Goal: Transaction & Acquisition: Download file/media

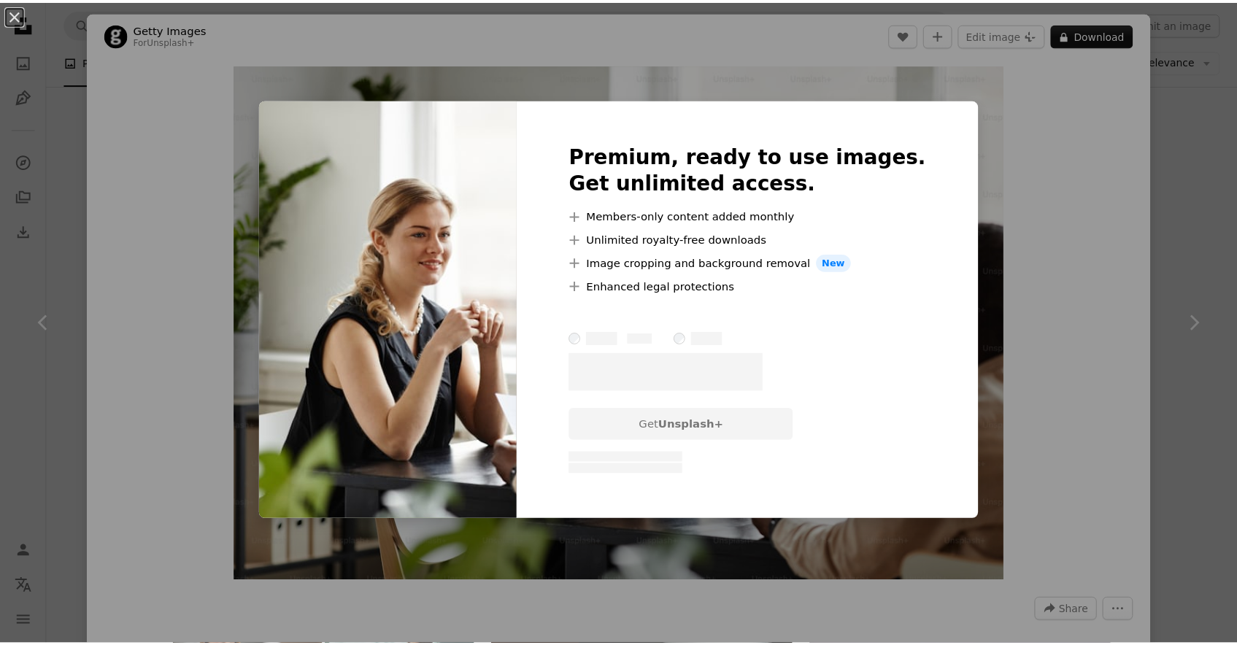
scroll to position [4475, 0]
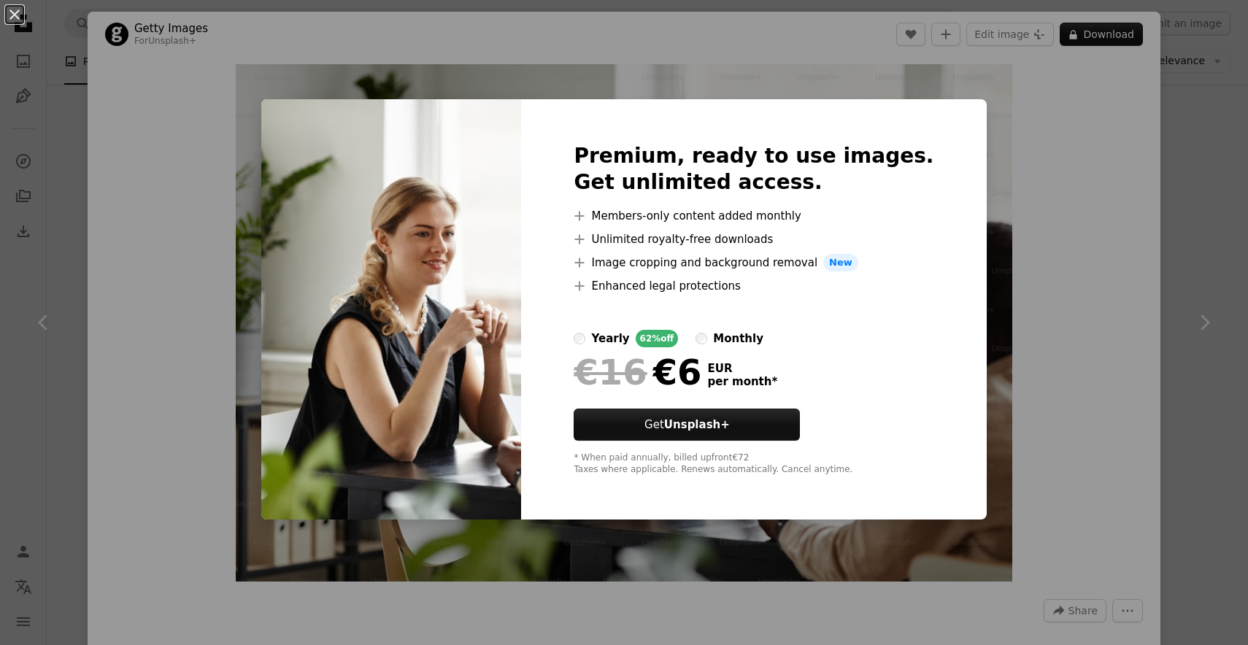
click at [1041, 176] on div "An X shape Premium, ready to use images. Get unlimited access. A plus sign Memb…" at bounding box center [624, 322] width 1248 height 645
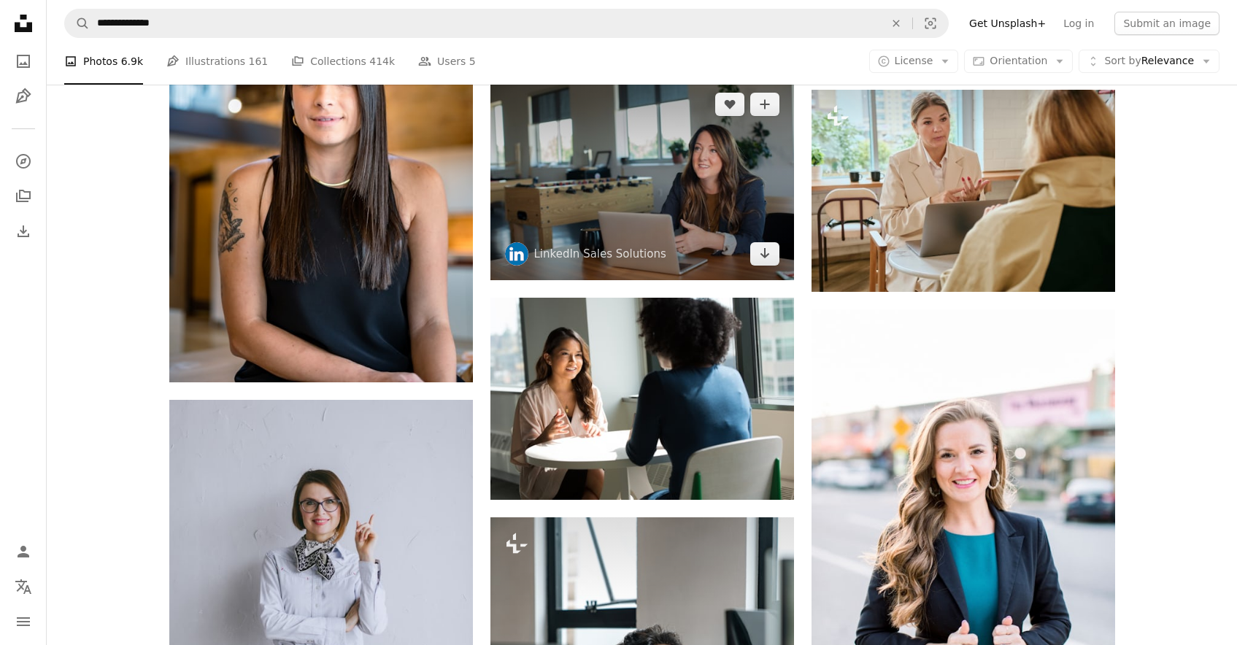
scroll to position [7382, 0]
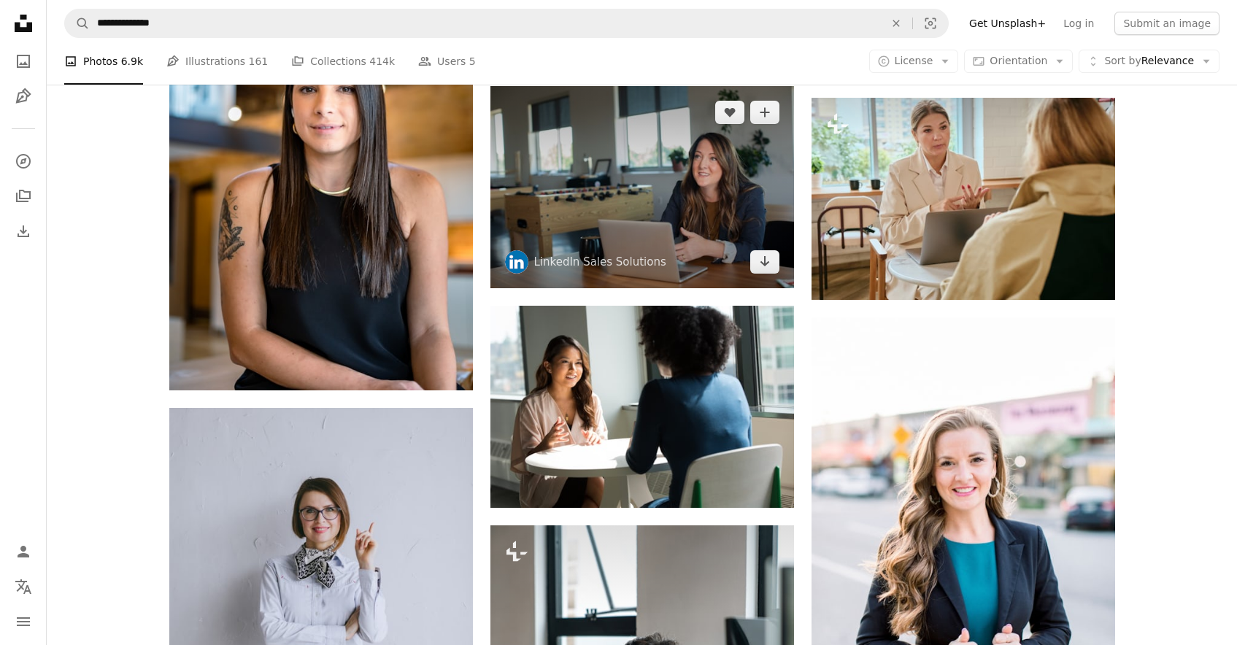
click at [652, 200] on img at bounding box center [642, 187] width 304 height 202
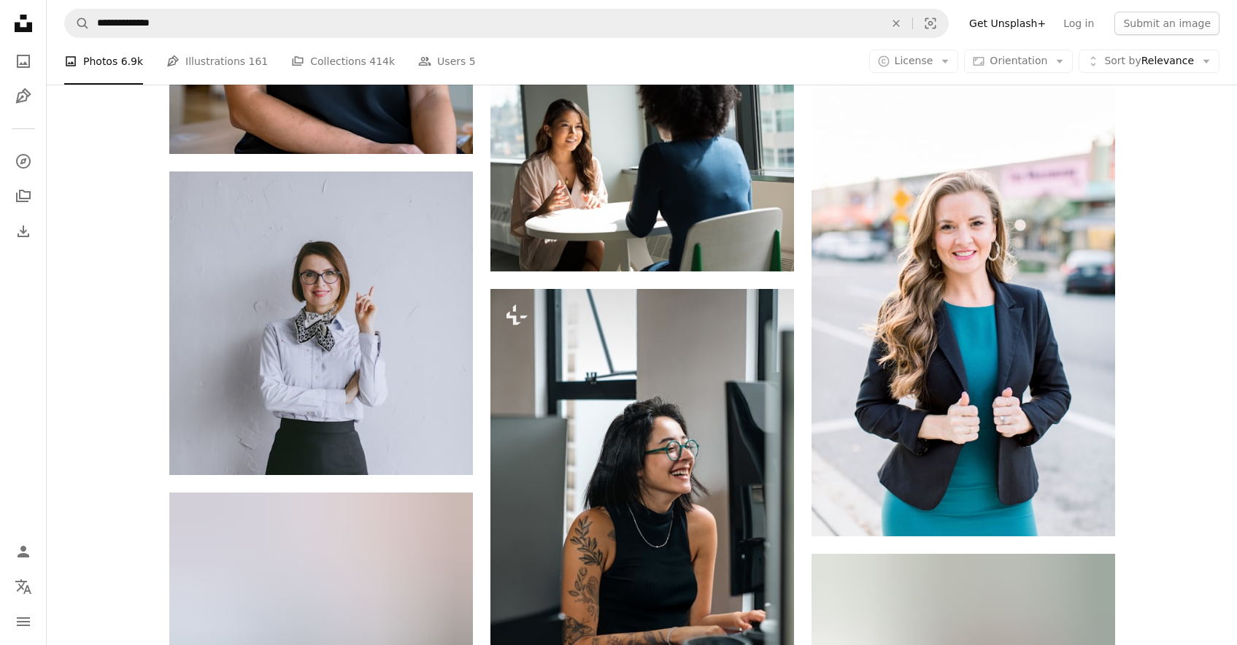
scroll to position [7496, 0]
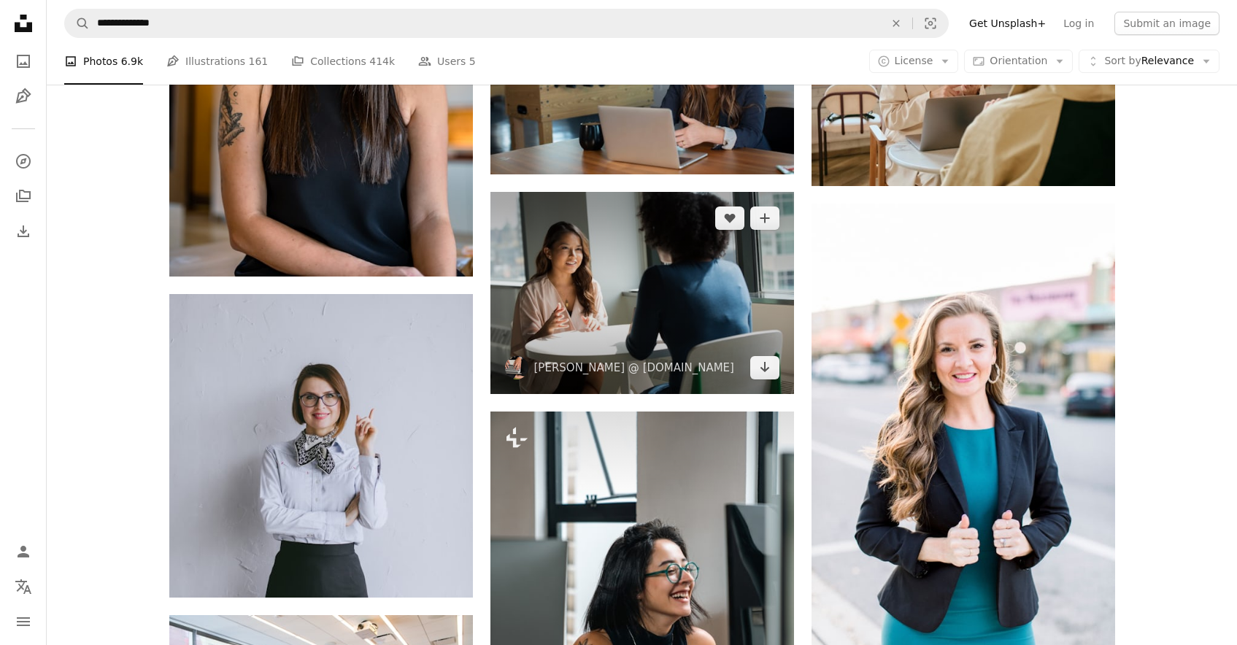
click at [642, 284] on img at bounding box center [642, 293] width 304 height 202
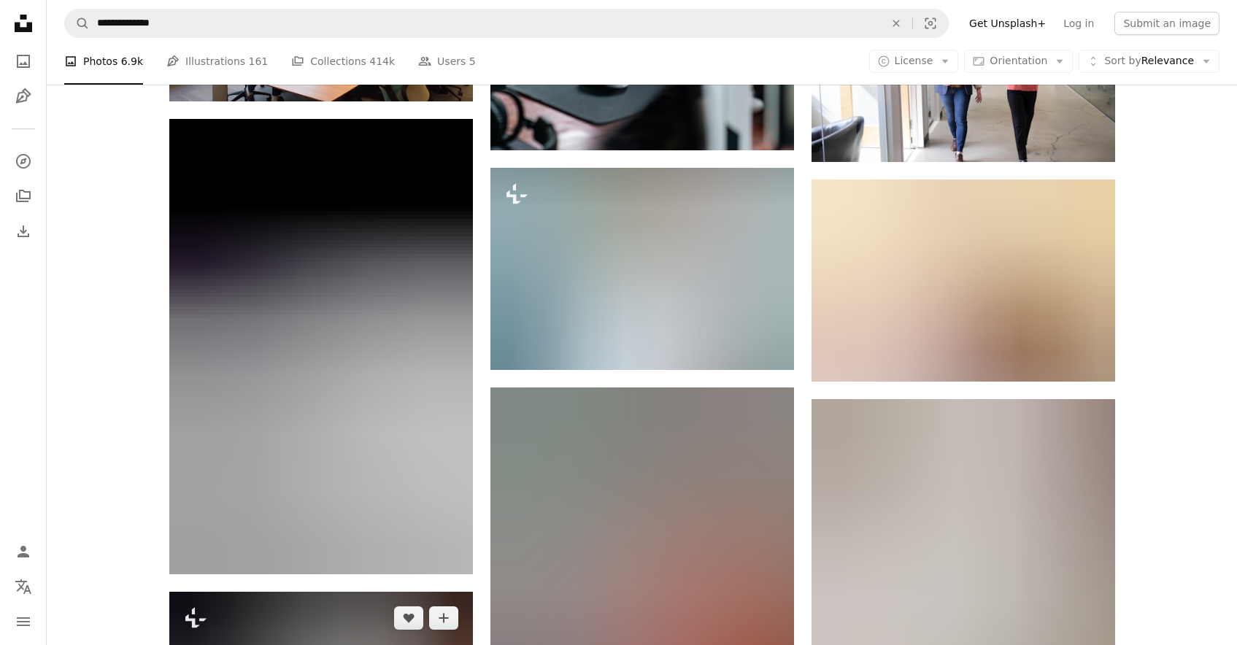
scroll to position [8215, 0]
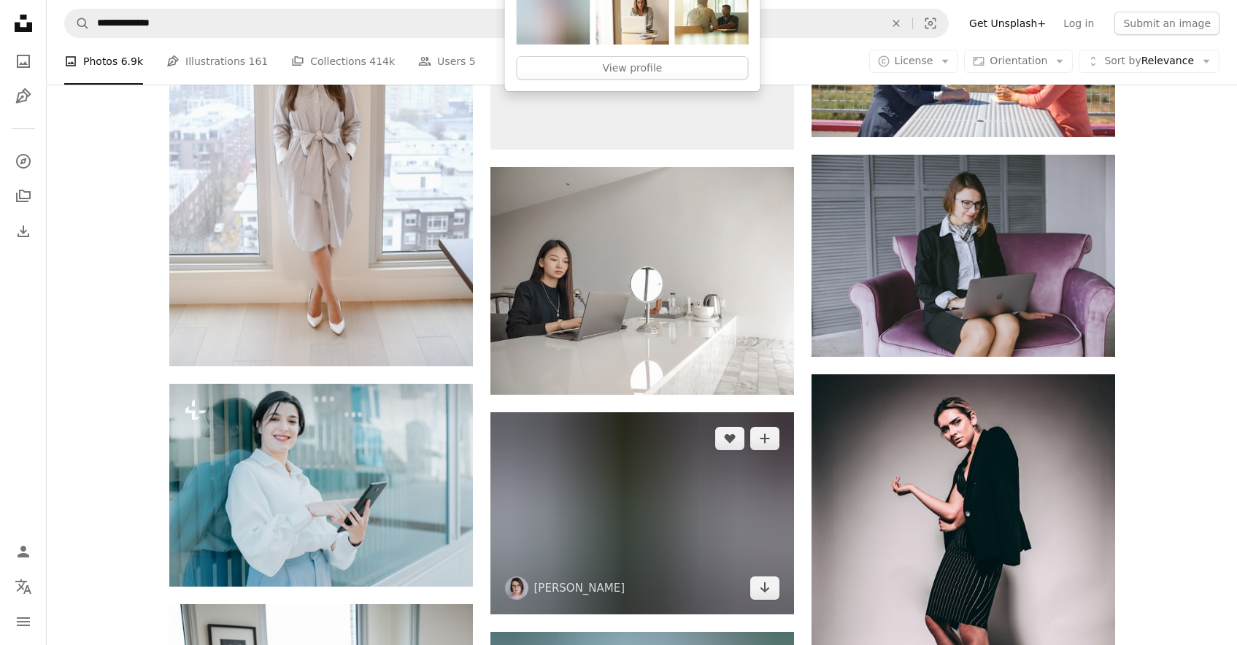
scroll to position [12242, 0]
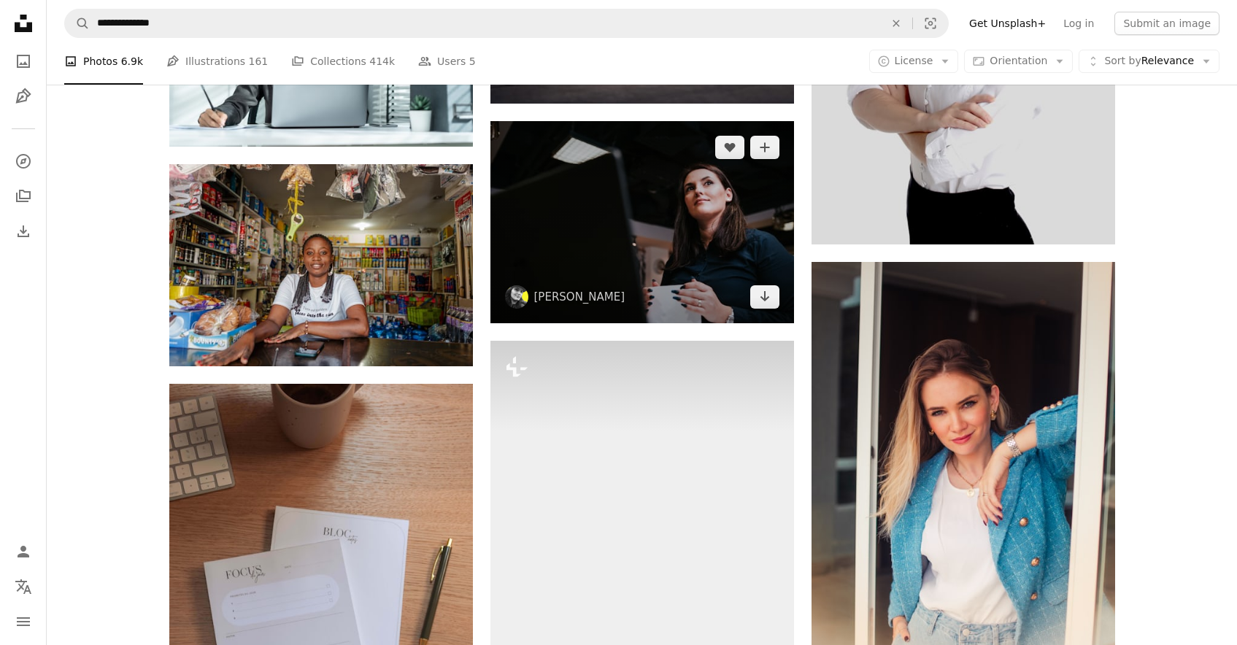
scroll to position [19096, 0]
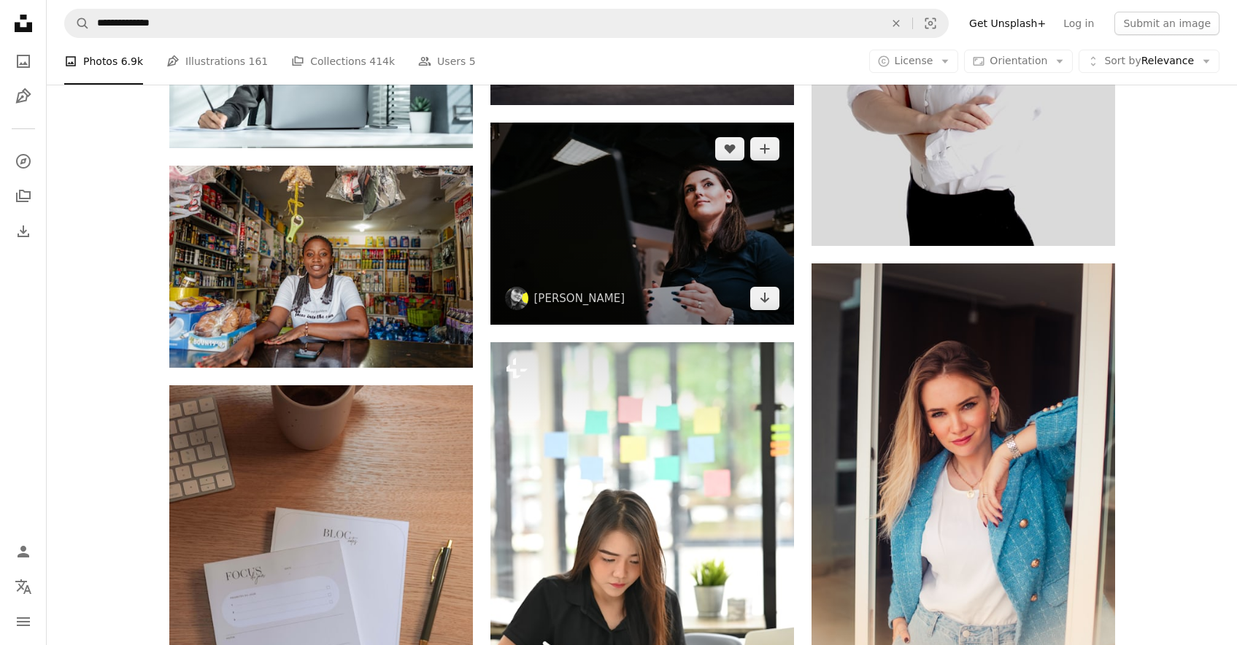
click at [660, 231] on img at bounding box center [642, 224] width 304 height 202
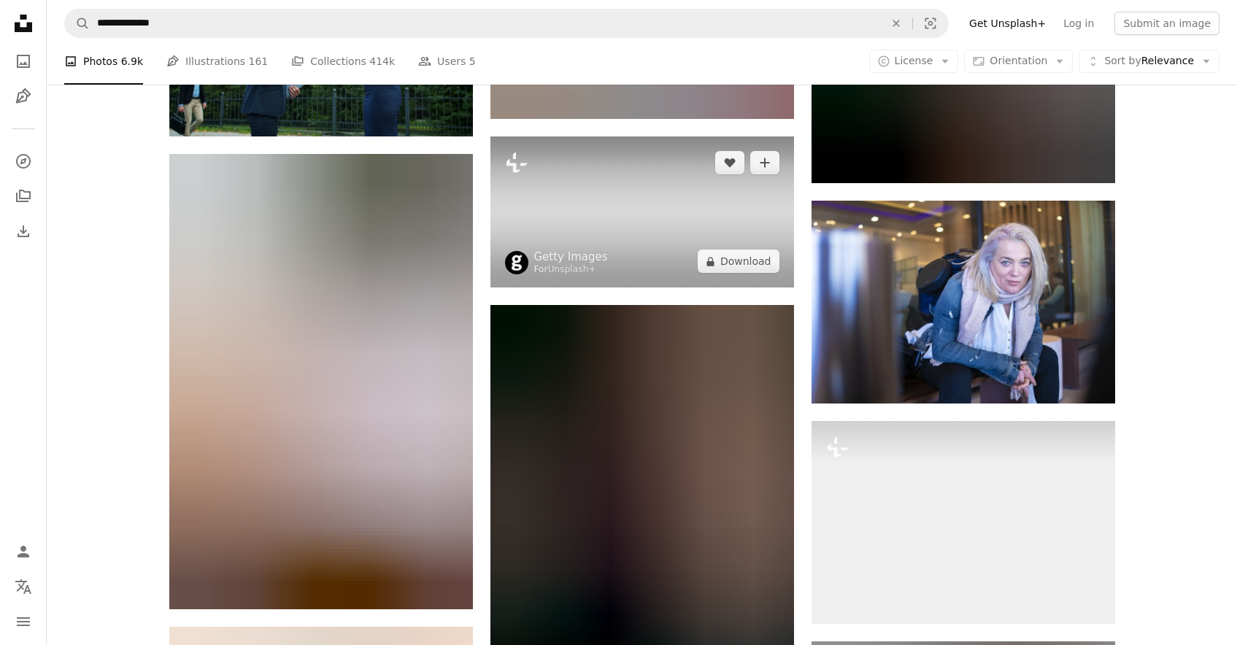
scroll to position [31126, 0]
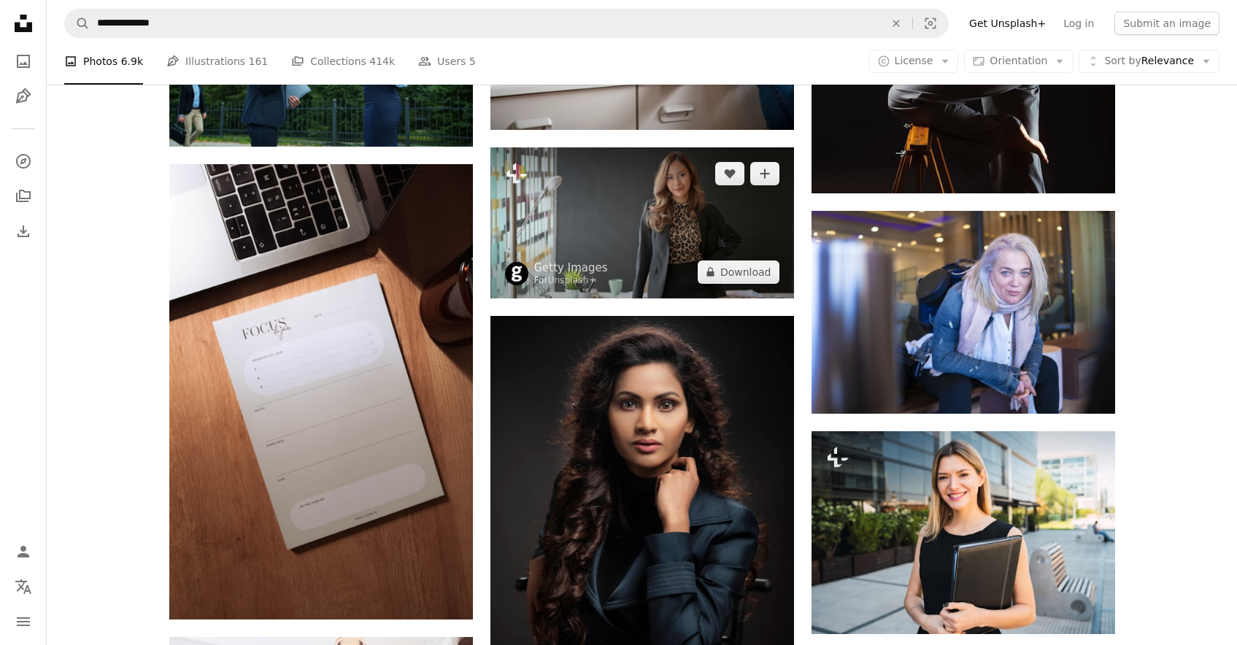
click at [661, 227] on img at bounding box center [642, 222] width 304 height 151
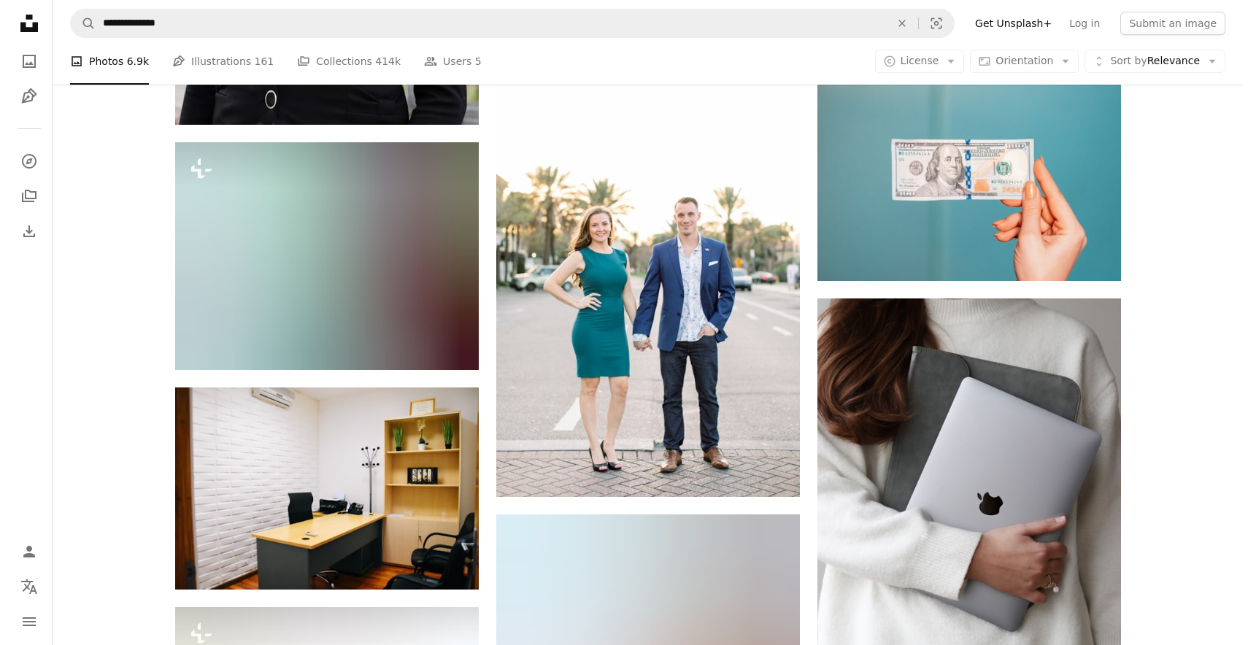
scroll to position [47450, 0]
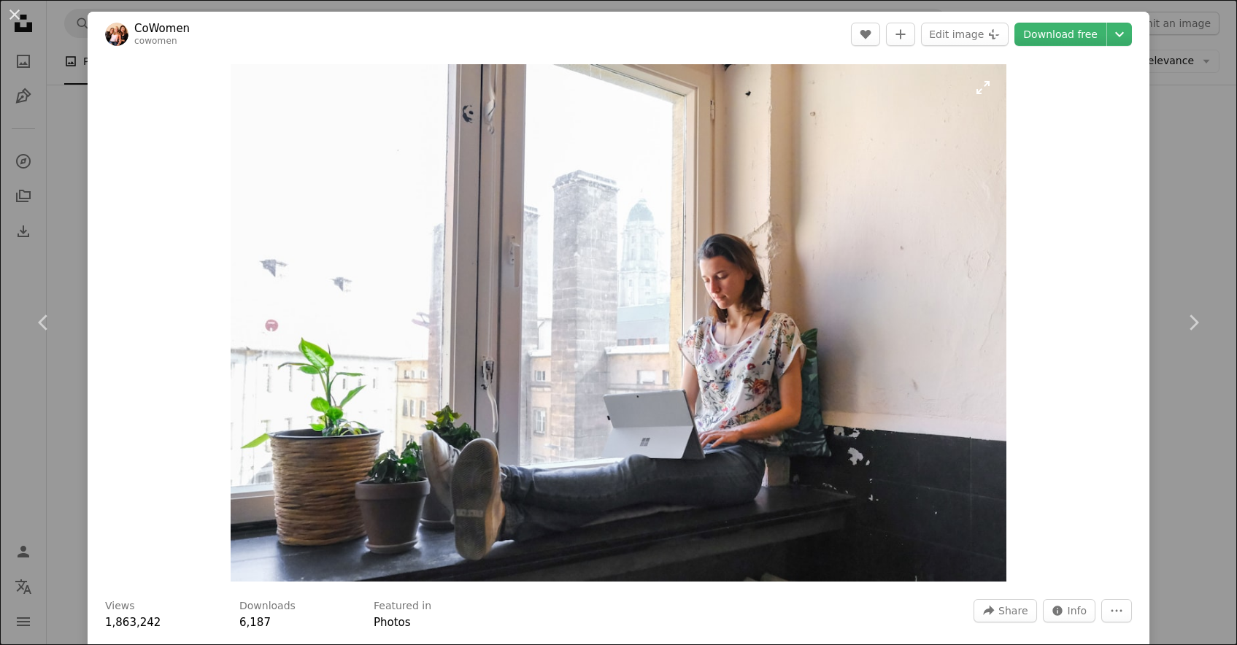
click at [933, 223] on img "Zoom in on this image" at bounding box center [619, 322] width 777 height 517
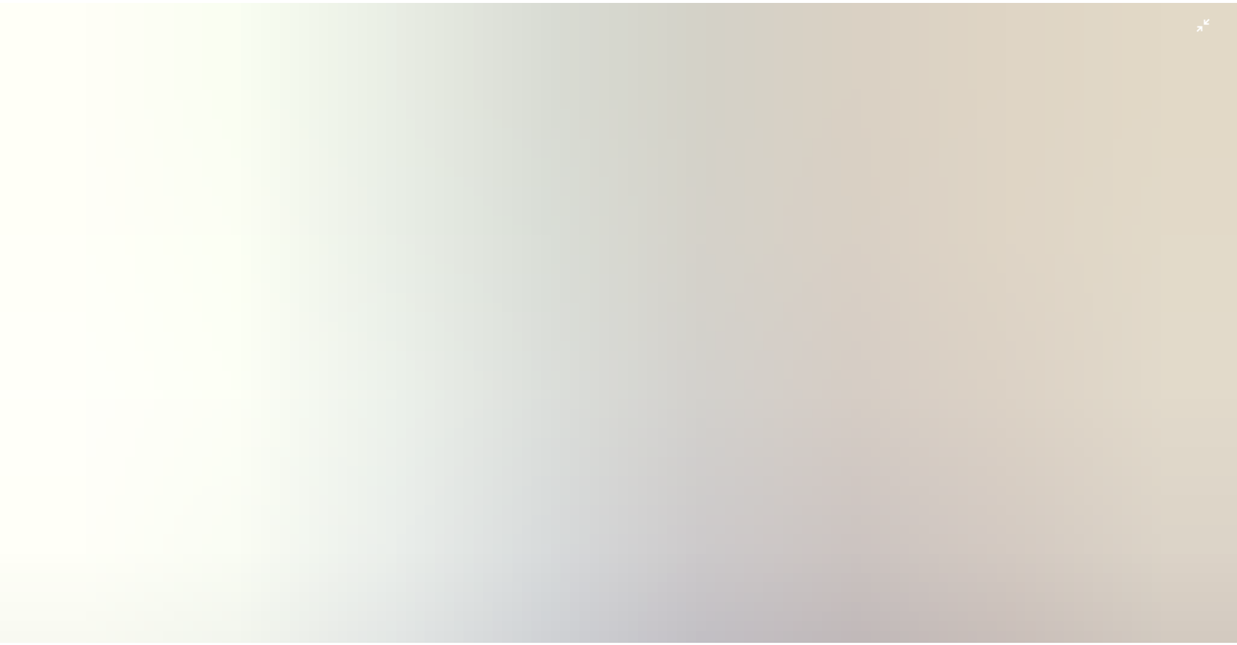
scroll to position [90, 0]
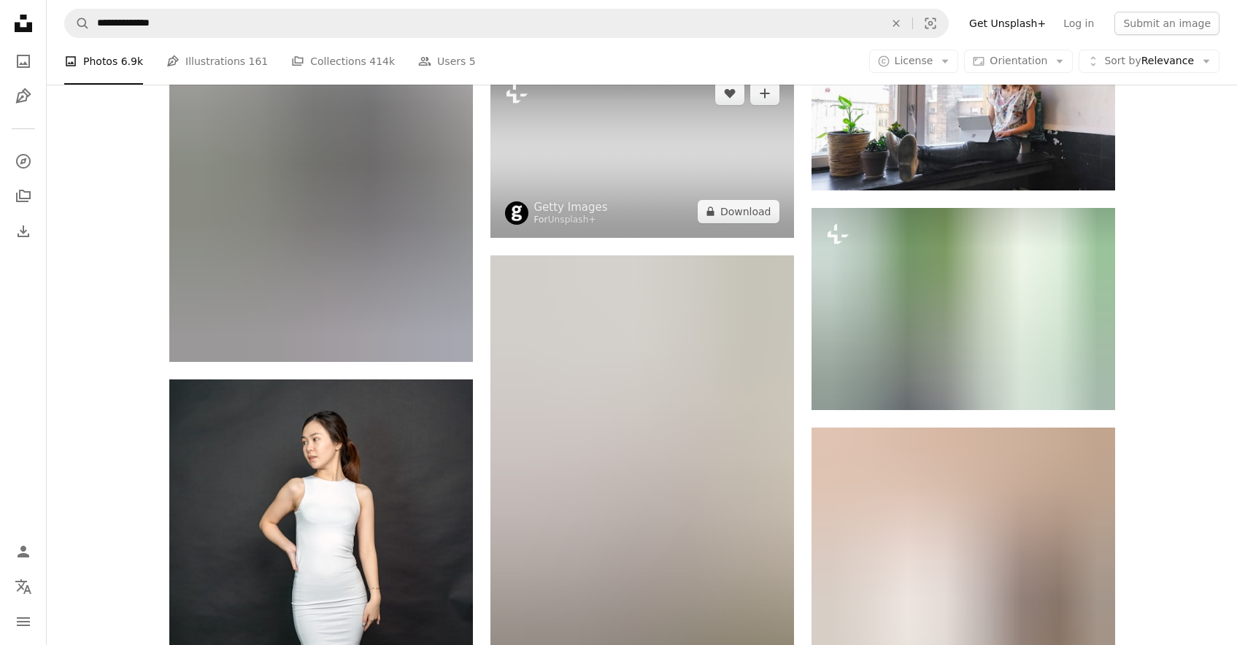
scroll to position [48366, 0]
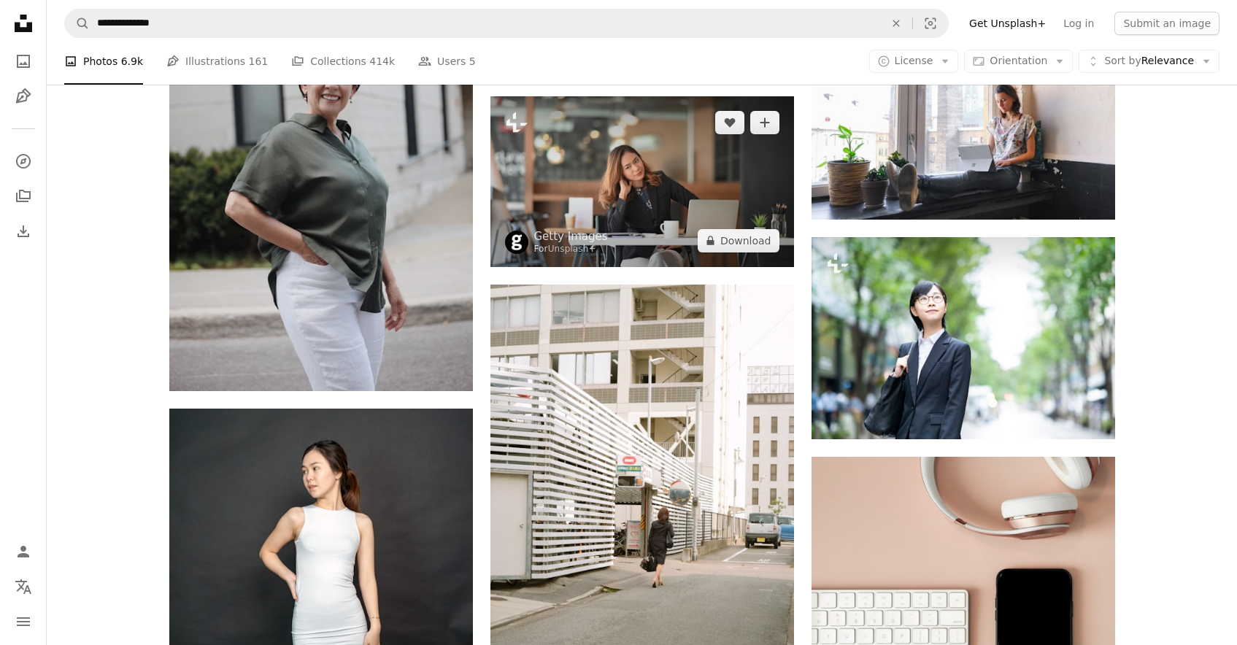
click at [730, 190] on img at bounding box center [642, 181] width 304 height 171
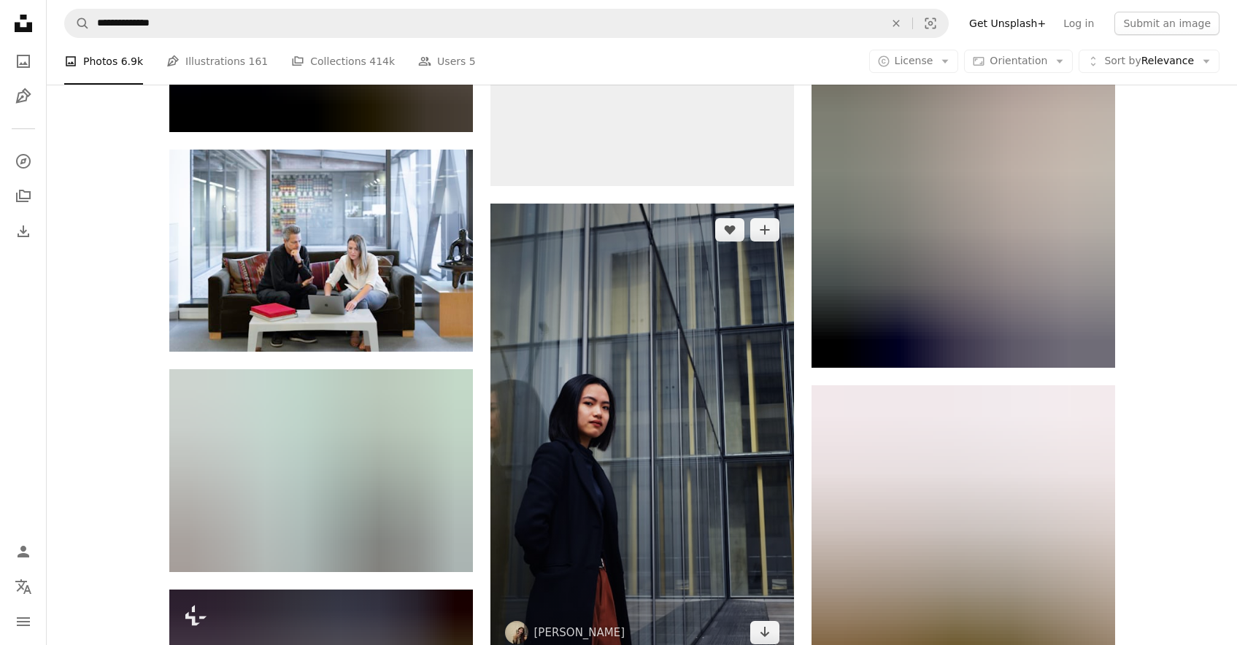
scroll to position [52766, 0]
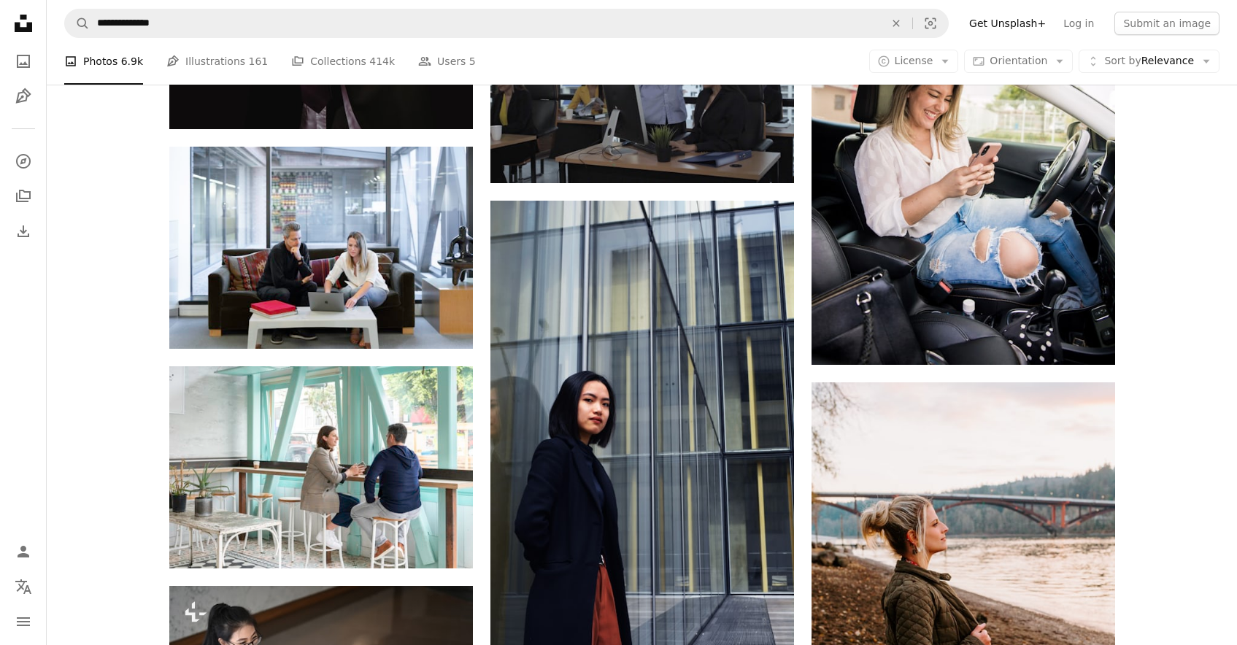
drag, startPoint x: 978, startPoint y: 327, endPoint x: 958, endPoint y: 320, distance: 20.8
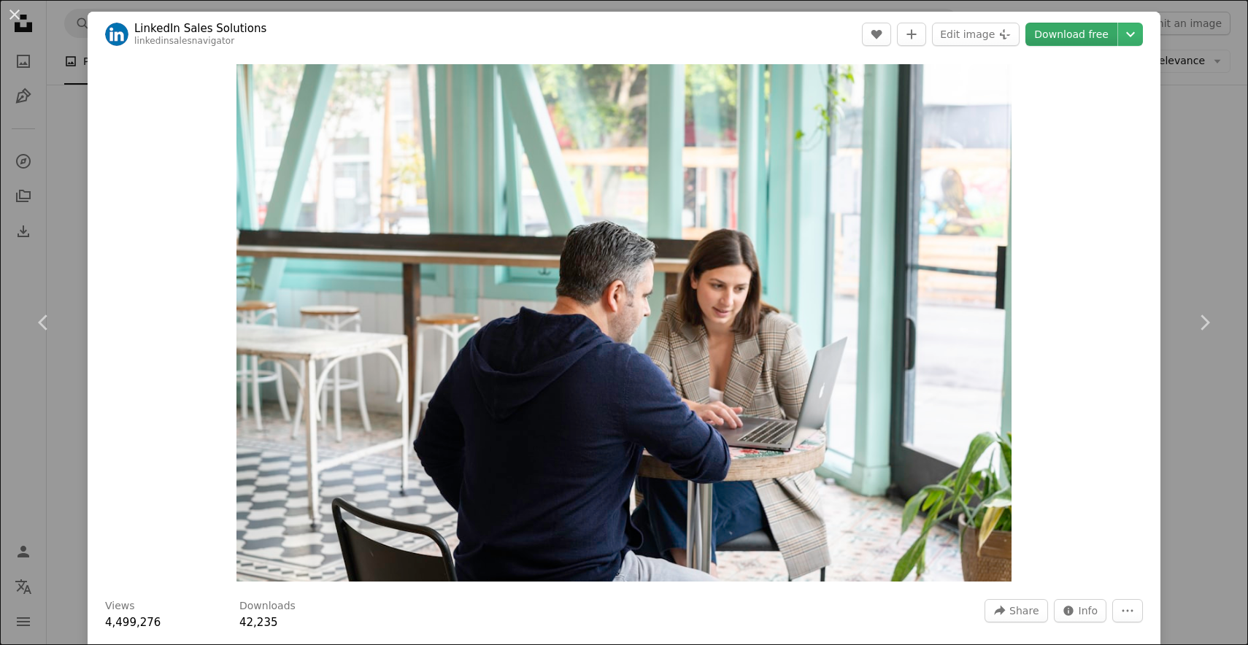
click at [1067, 34] on link "Download free" at bounding box center [1071, 34] width 92 height 23
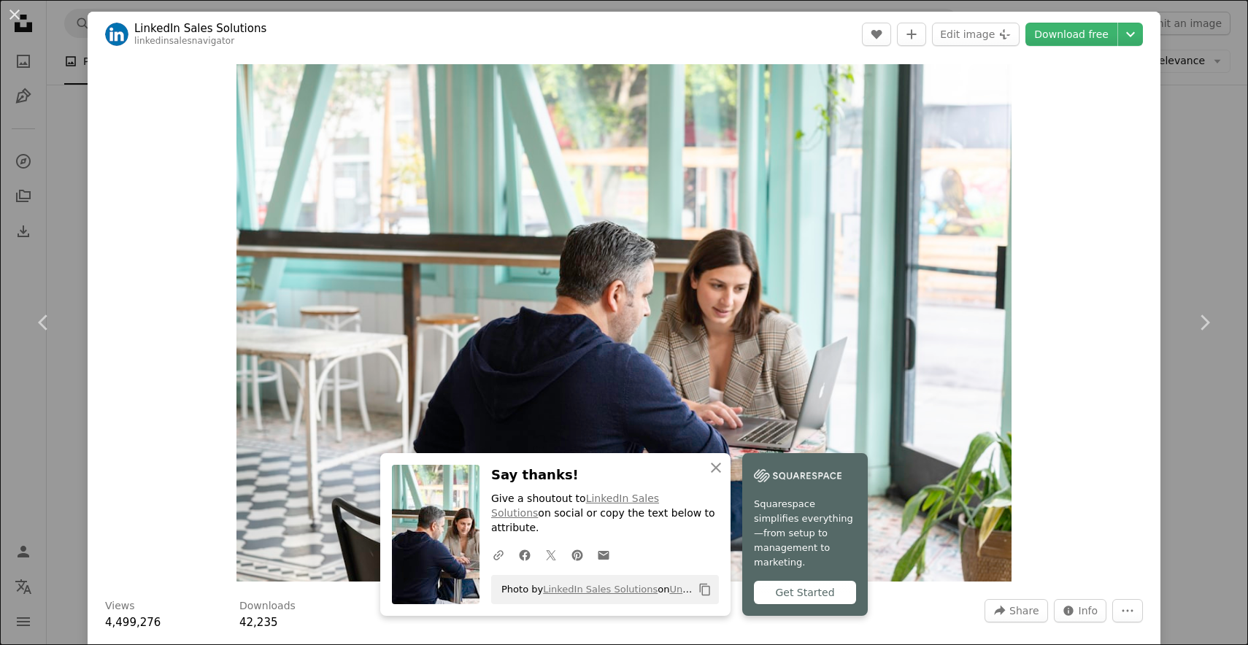
click at [1231, 240] on div "An X shape Chevron left Chevron right LinkedIn Sales Solutions linkedinsalesnav…" at bounding box center [624, 322] width 1248 height 645
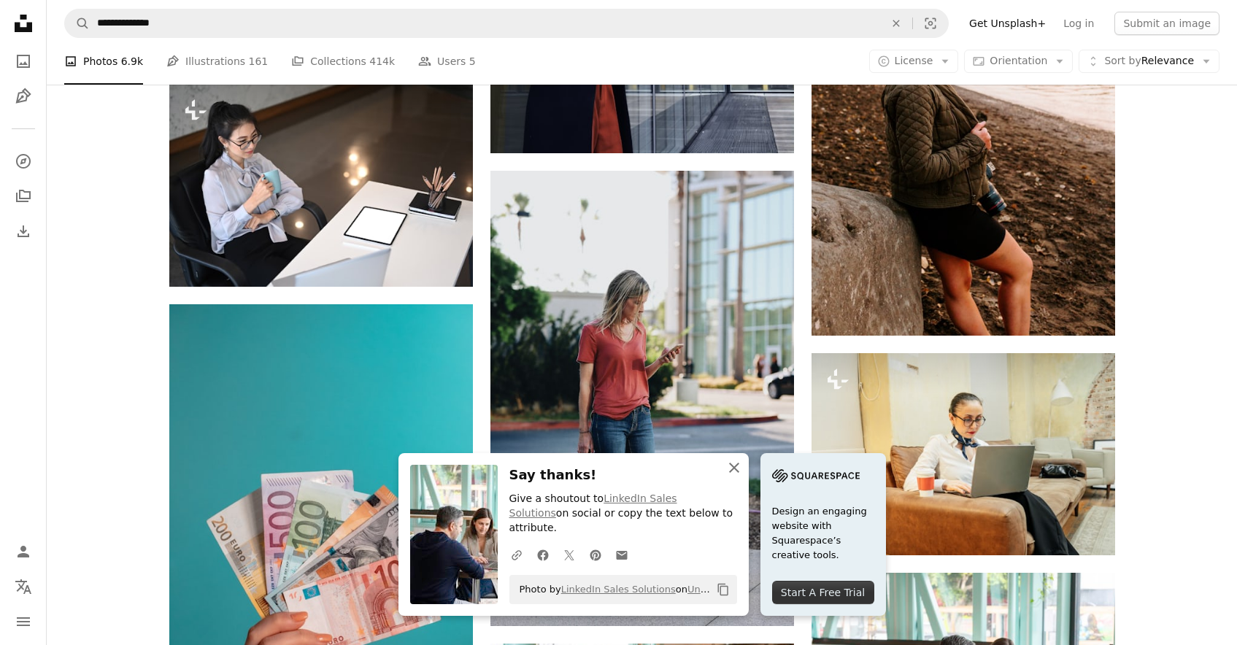
click at [739, 473] on icon "button" at bounding box center [734, 468] width 10 height 10
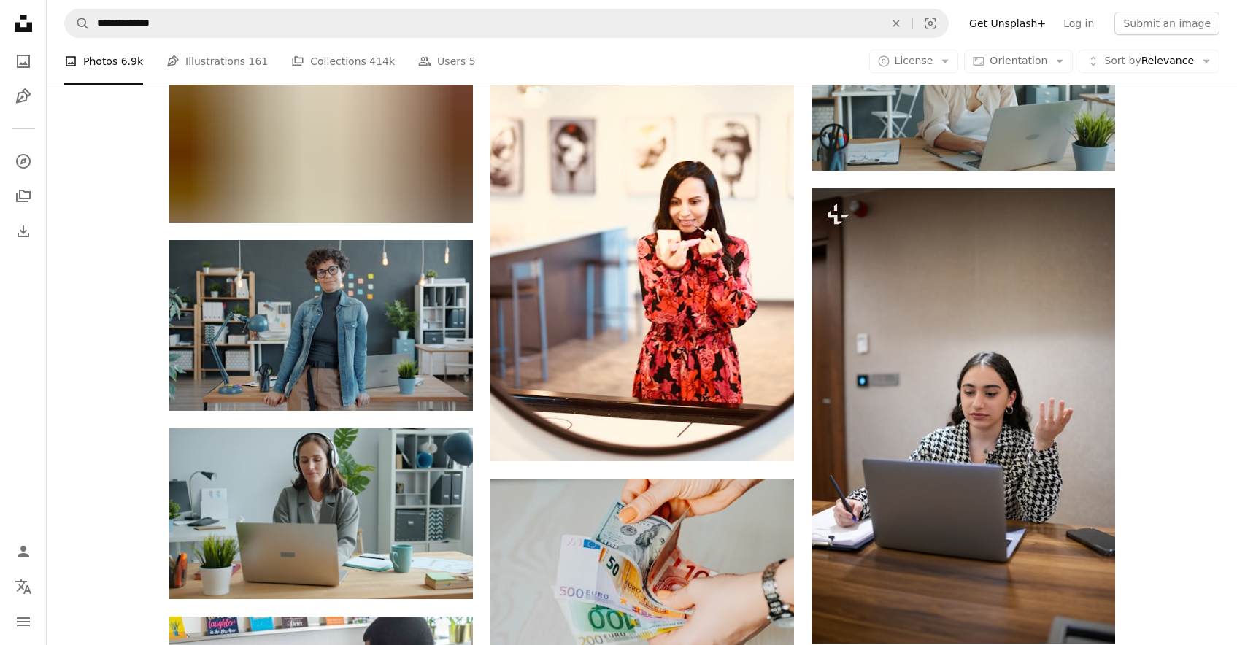
scroll to position [57181, 0]
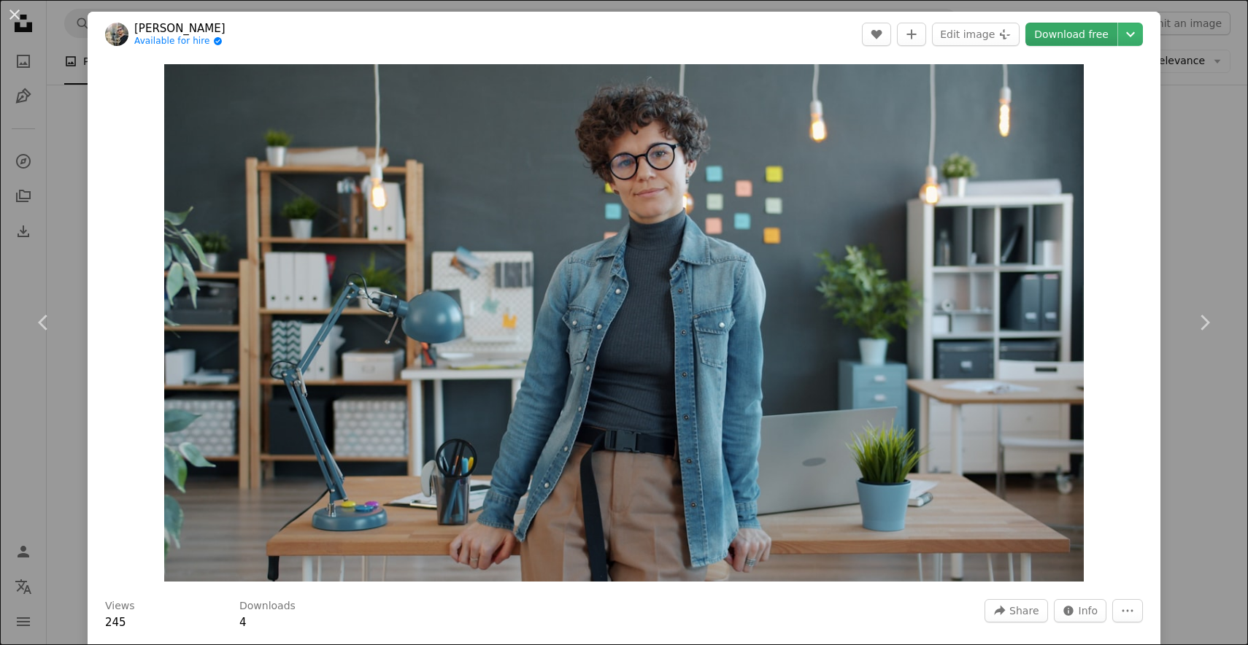
click at [1063, 34] on link "Download free" at bounding box center [1071, 34] width 92 height 23
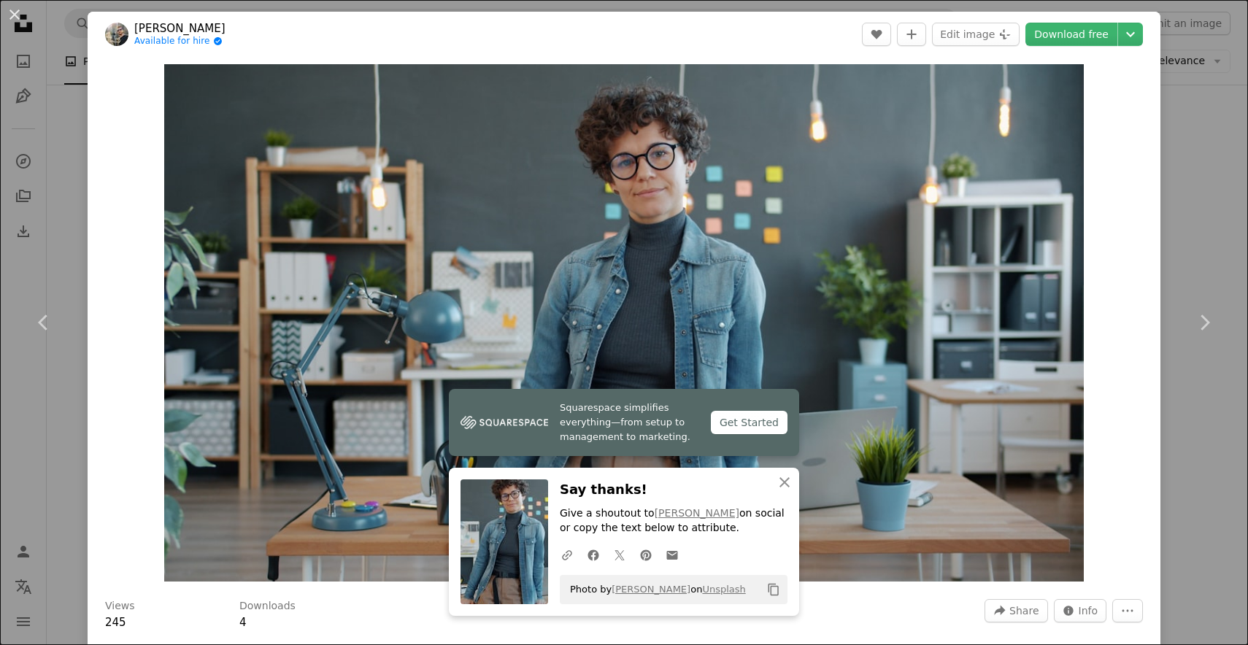
drag, startPoint x: 786, startPoint y: 480, endPoint x: 769, endPoint y: 480, distance: 16.8
click at [786, 480] on icon "An X shape" at bounding box center [785, 483] width 18 height 18
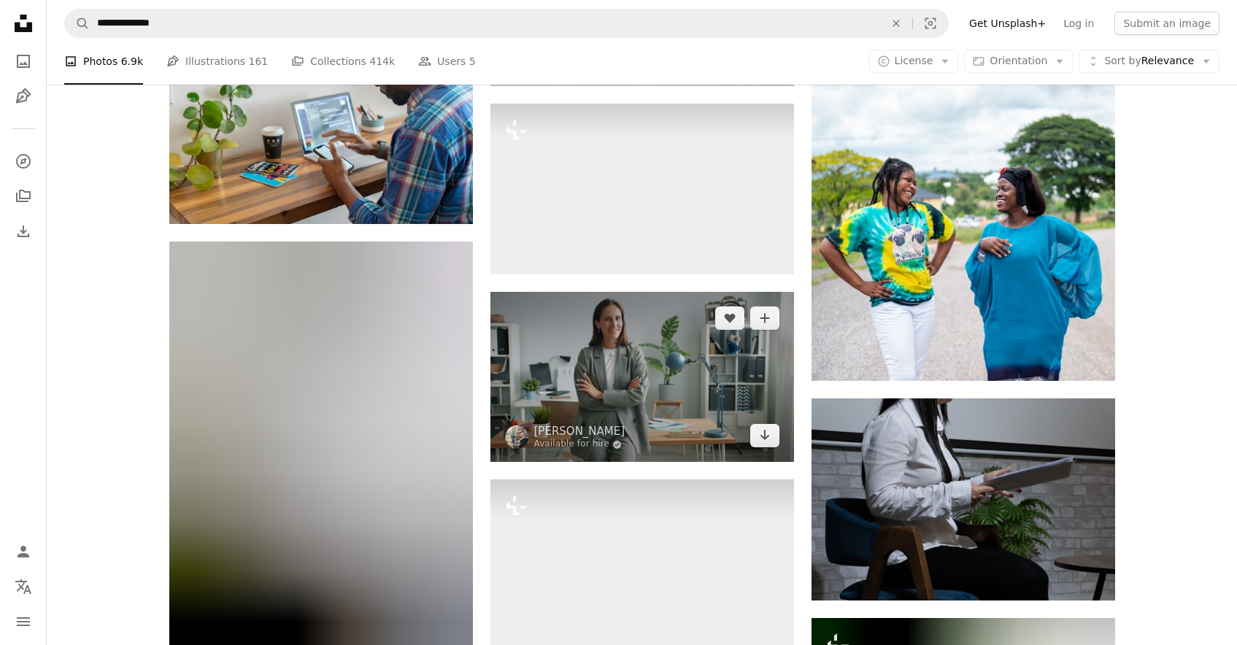
scroll to position [58445, 0]
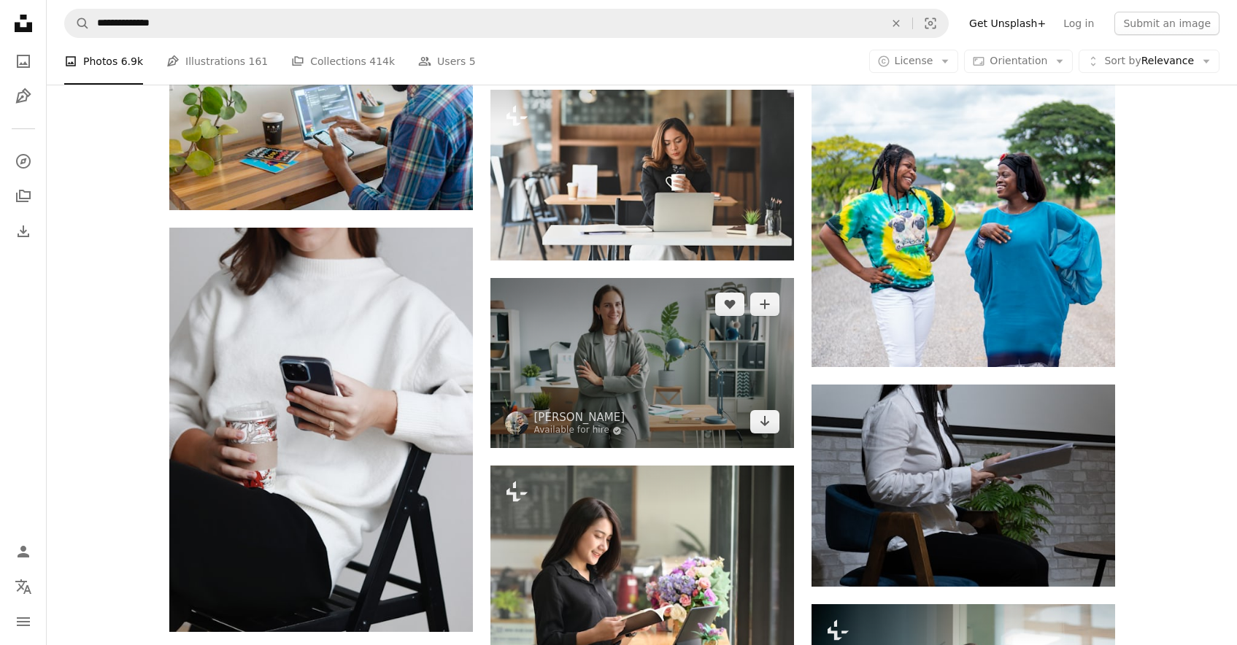
click at [627, 334] on img at bounding box center [642, 363] width 304 height 171
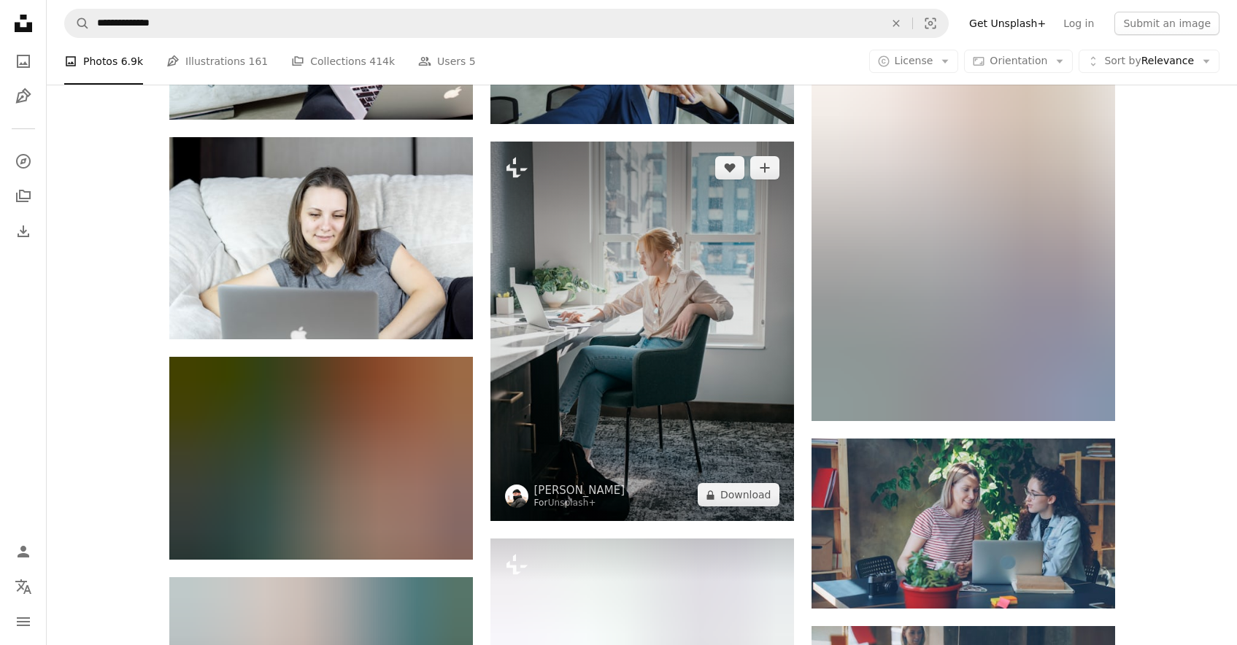
scroll to position [59839, 0]
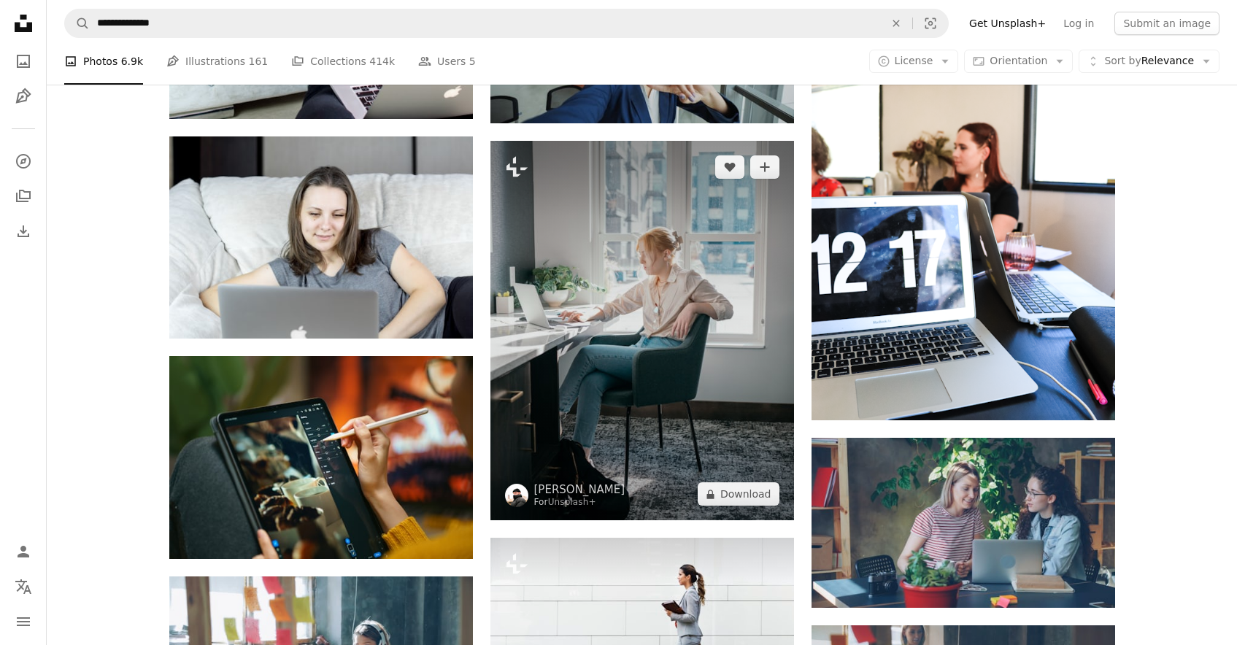
click at [611, 255] on img at bounding box center [642, 331] width 304 height 380
drag, startPoint x: 615, startPoint y: 258, endPoint x: 659, endPoint y: 205, distance: 69.4
click at [615, 258] on img at bounding box center [642, 331] width 304 height 380
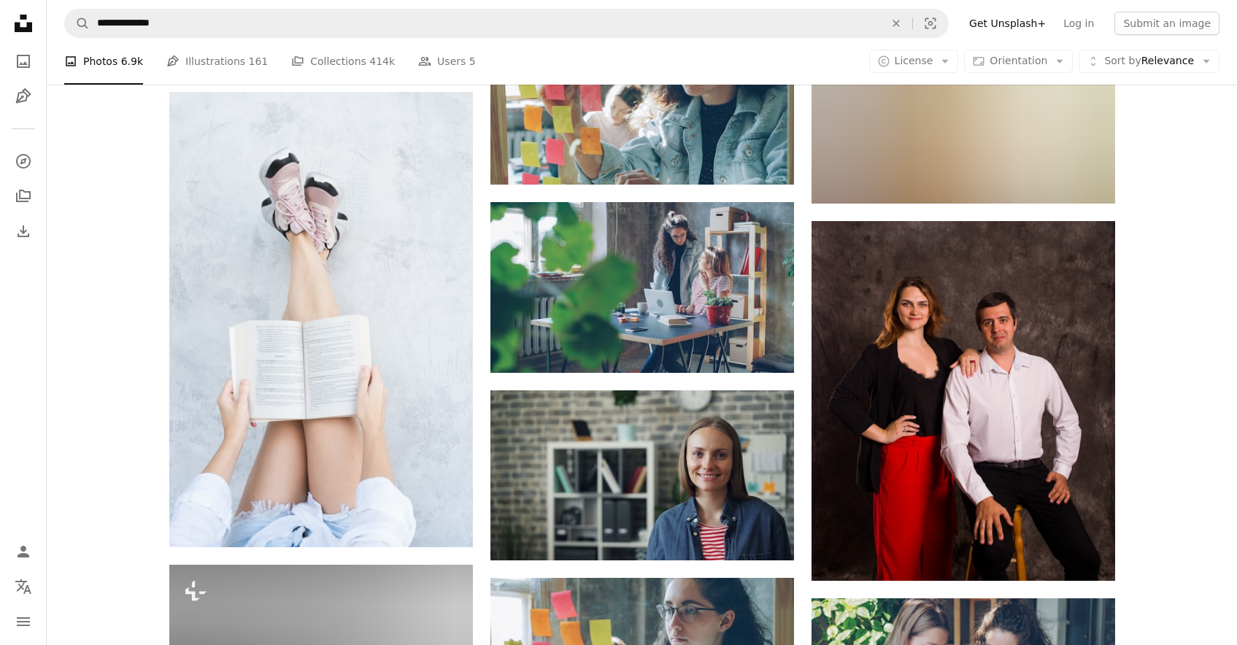
scroll to position [62384, 0]
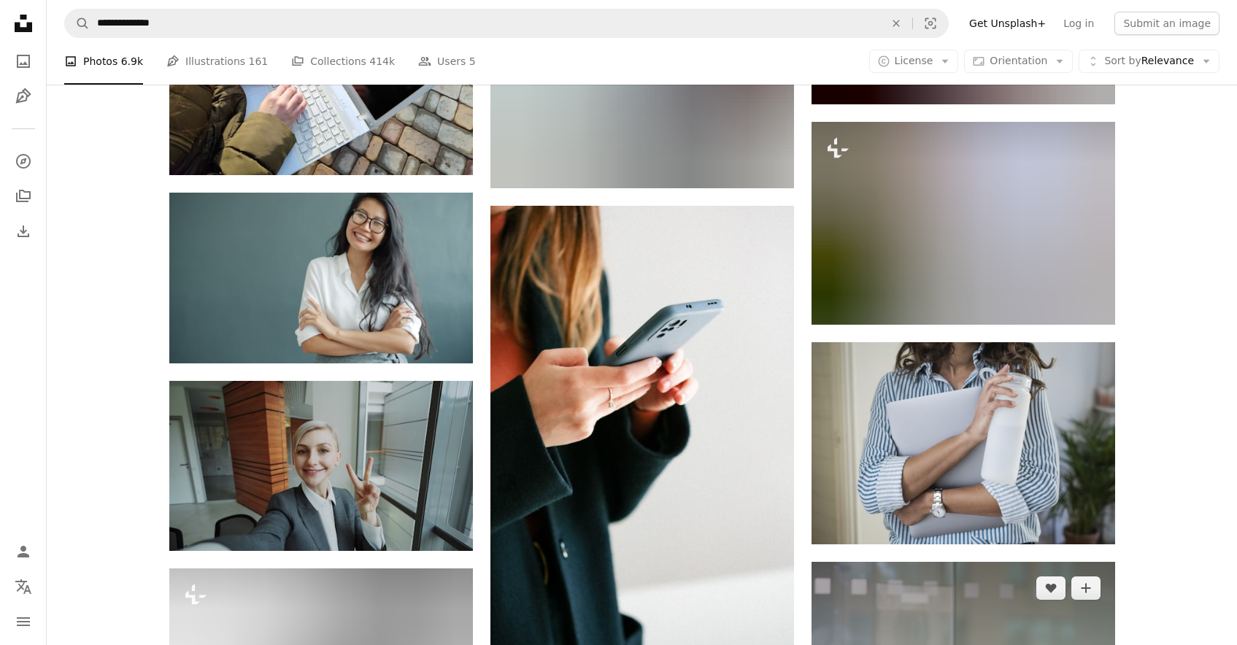
scroll to position [72181, 0]
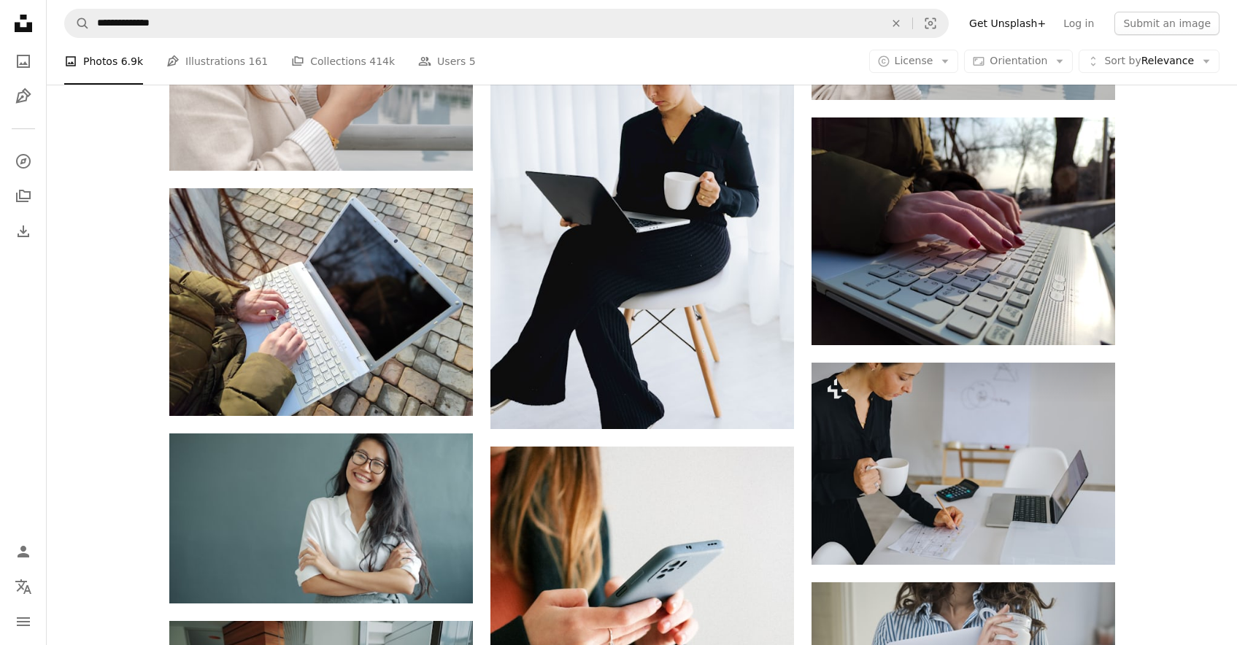
drag, startPoint x: 938, startPoint y: 396, endPoint x: 952, endPoint y: 369, distance: 31.3
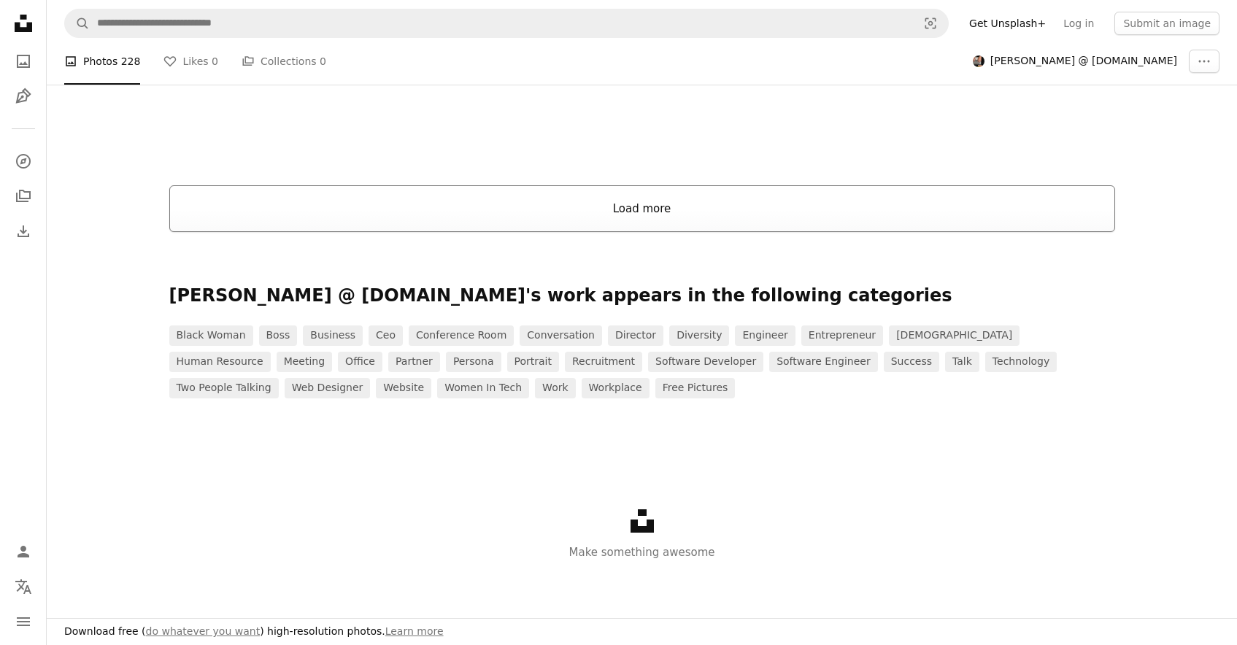
scroll to position [2897, 0]
click at [652, 187] on button "Load more" at bounding box center [642, 210] width 946 height 47
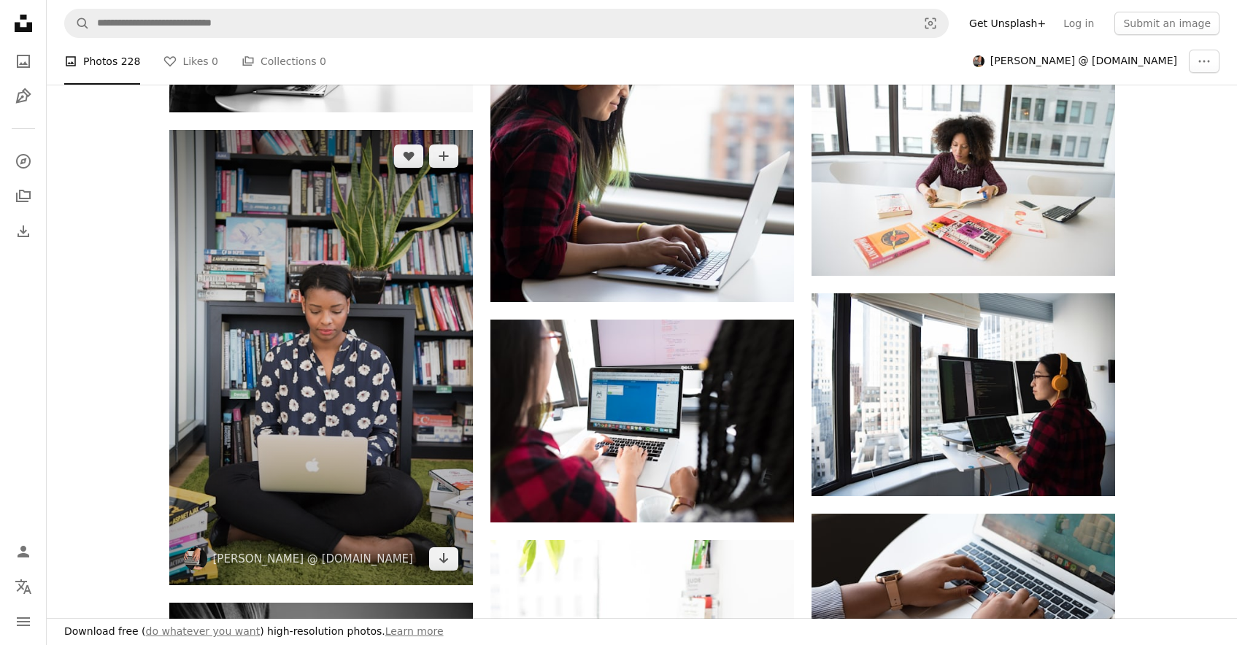
scroll to position [13955, 0]
